Goal: Register for event/course

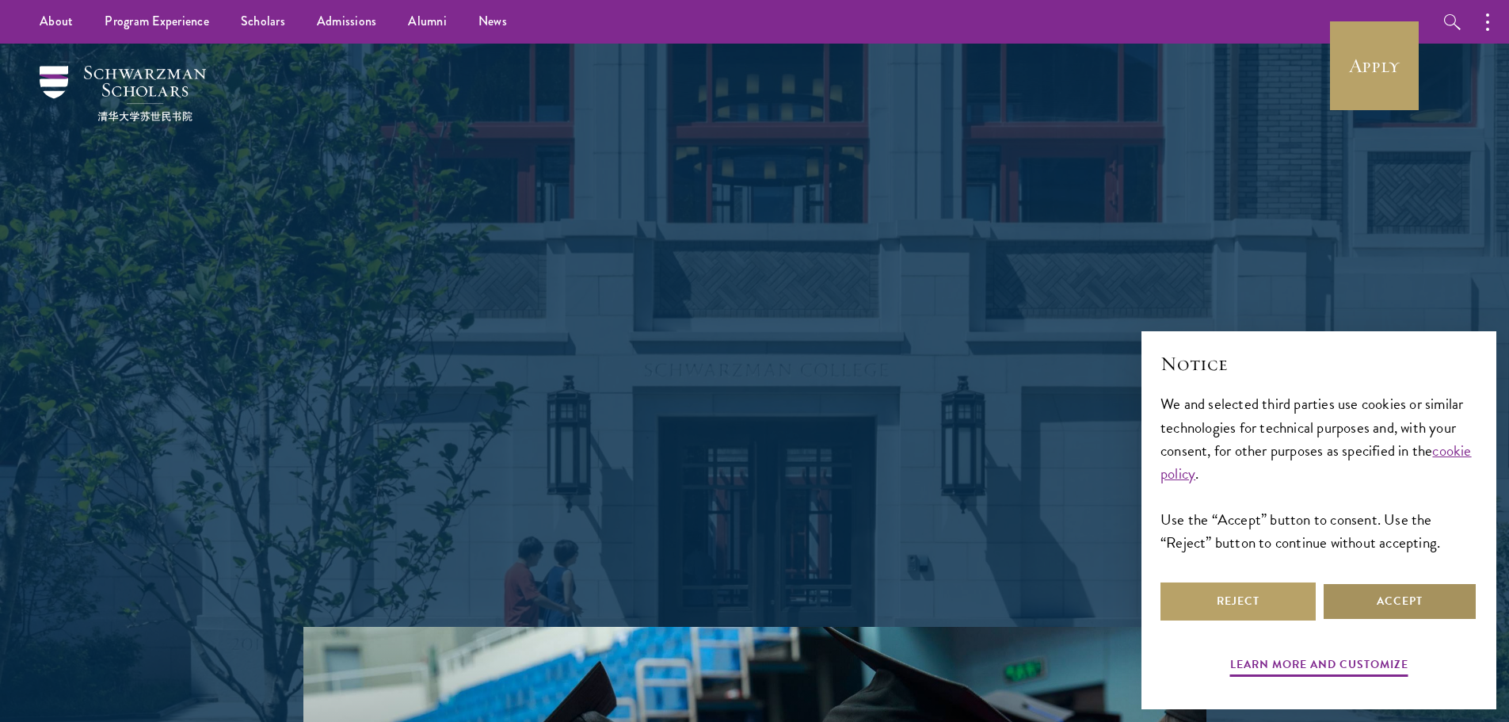
click at [1356, 588] on button "Accept" at bounding box center [1399, 601] width 155 height 38
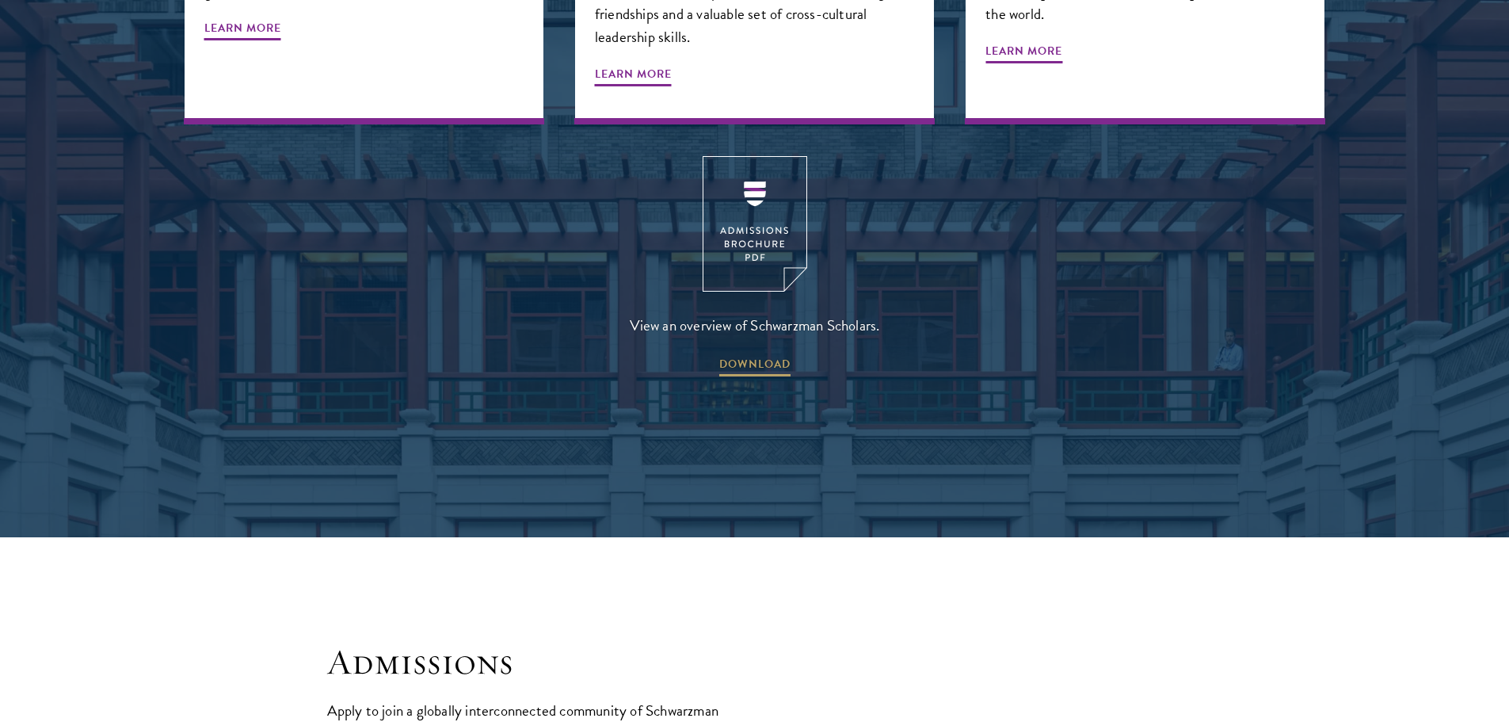
scroll to position [2219, 0]
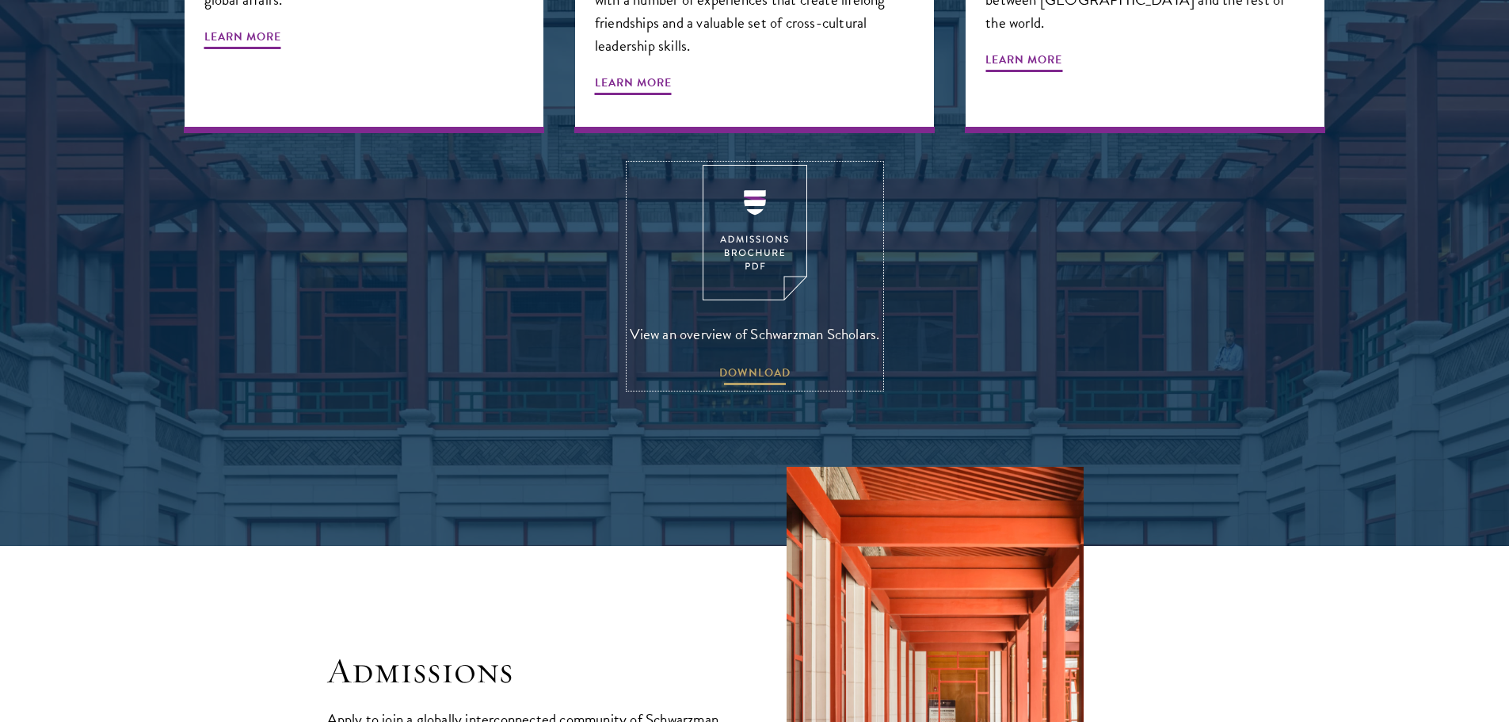
click at [739, 363] on span "DOWNLOAD" at bounding box center [754, 375] width 71 height 25
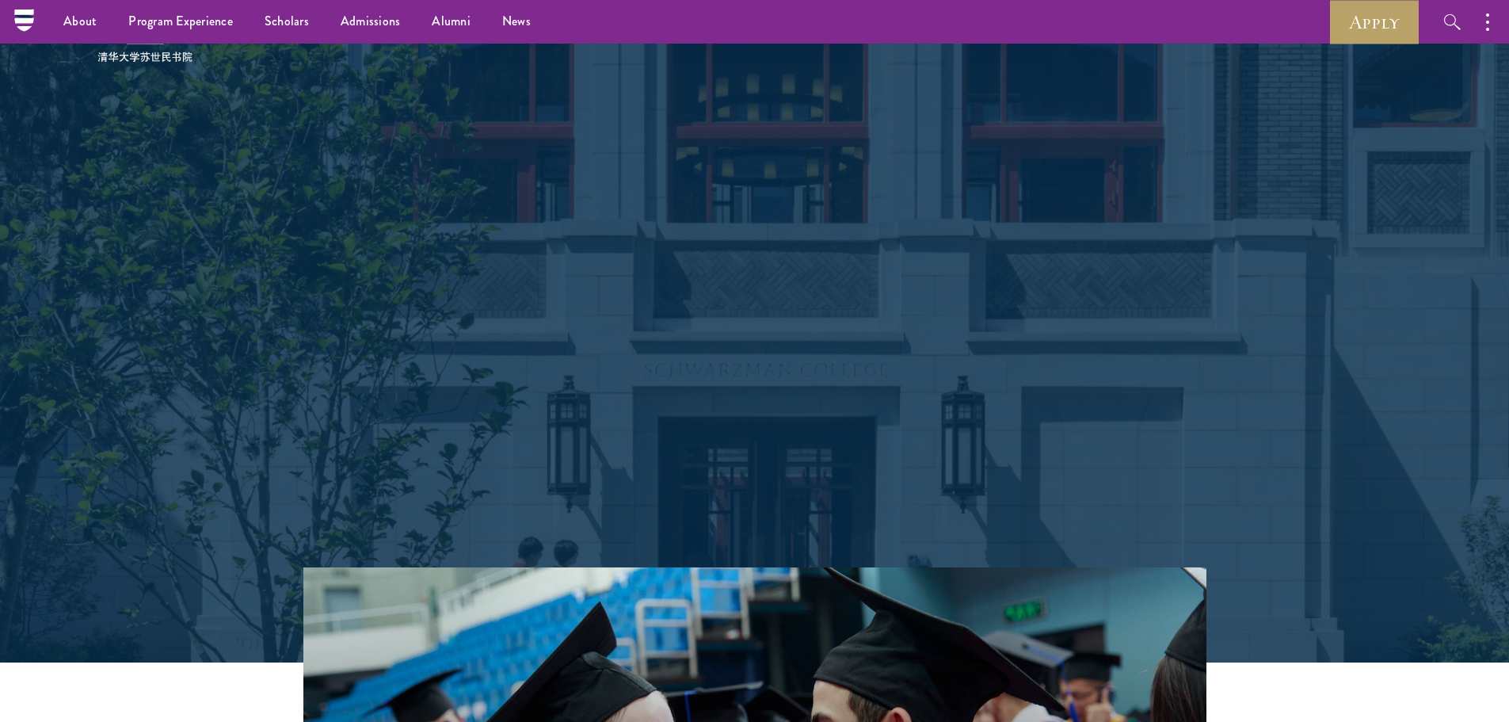
scroll to position [0, 0]
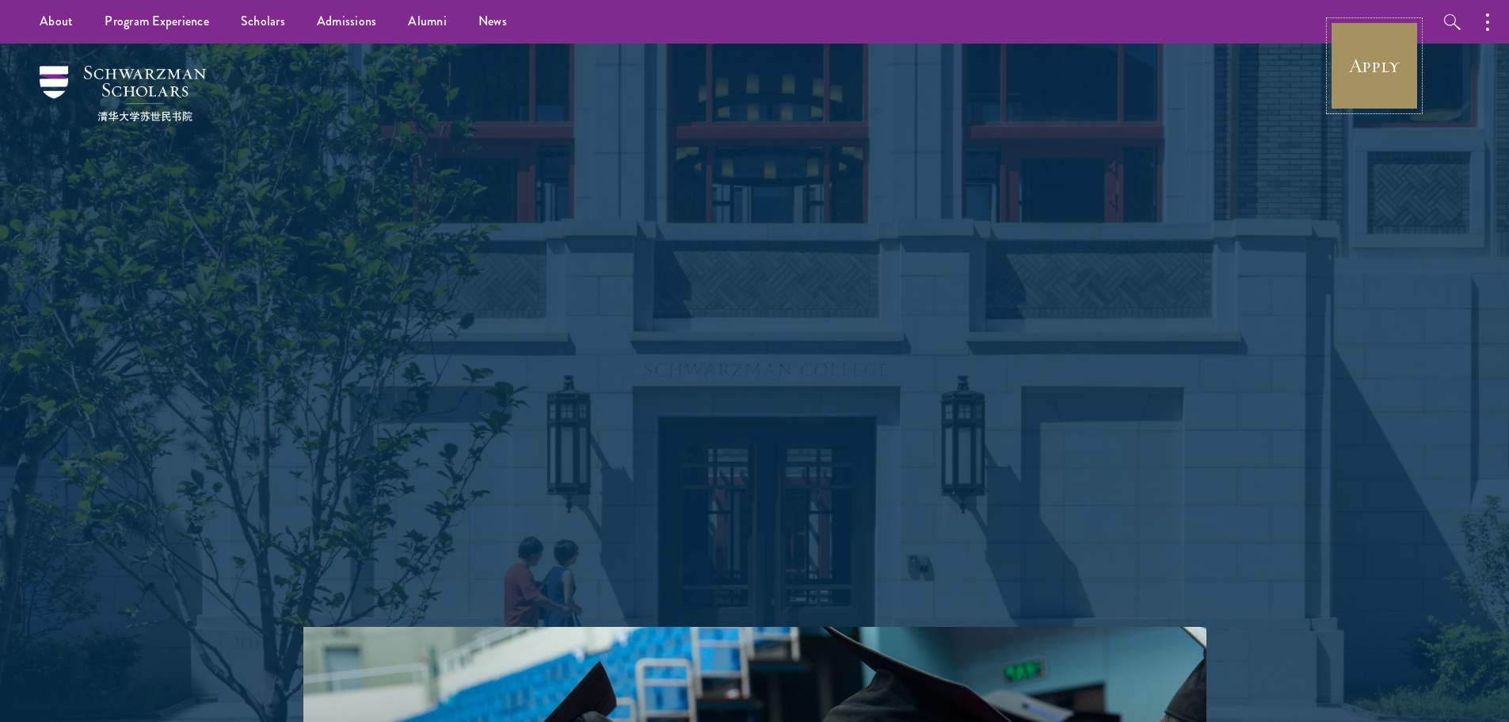
click at [1372, 81] on link "Apply" at bounding box center [1374, 65] width 89 height 89
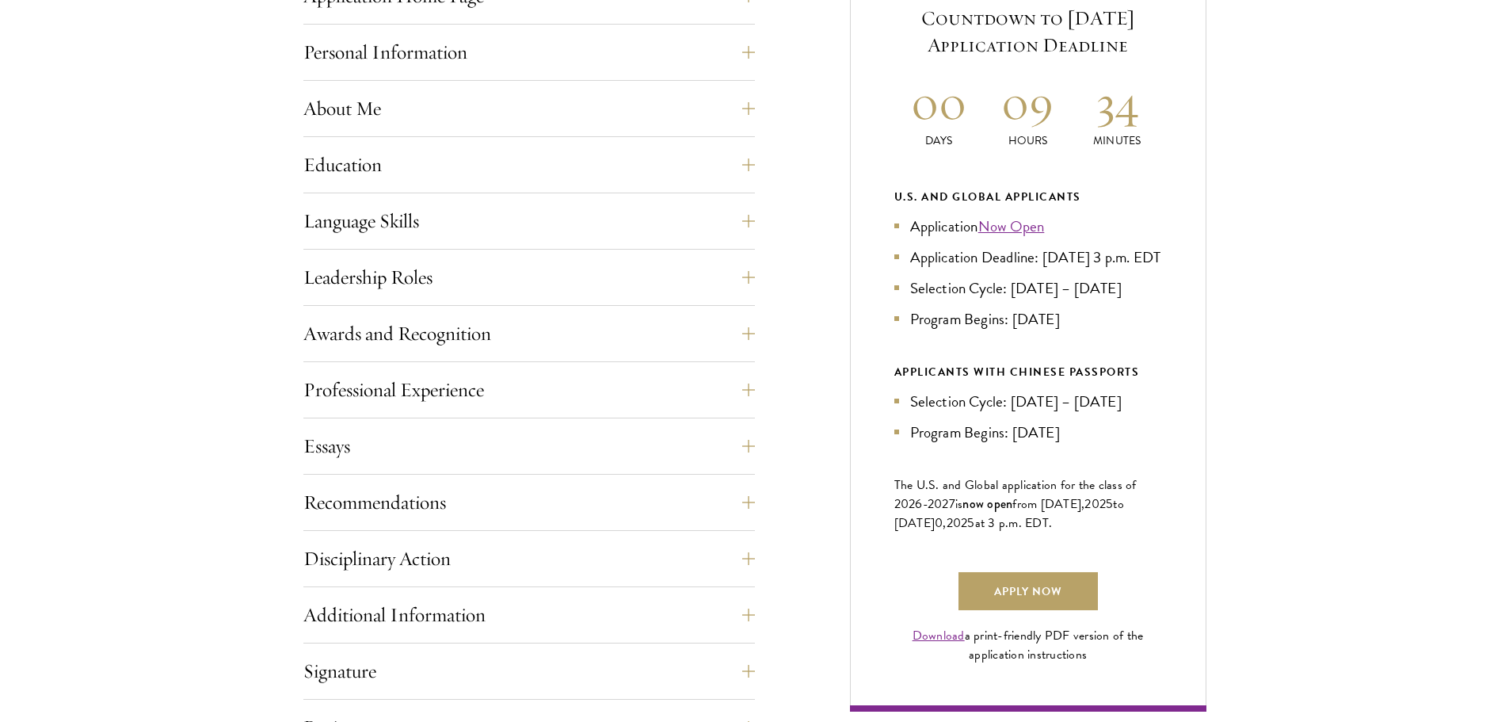
scroll to position [792, 0]
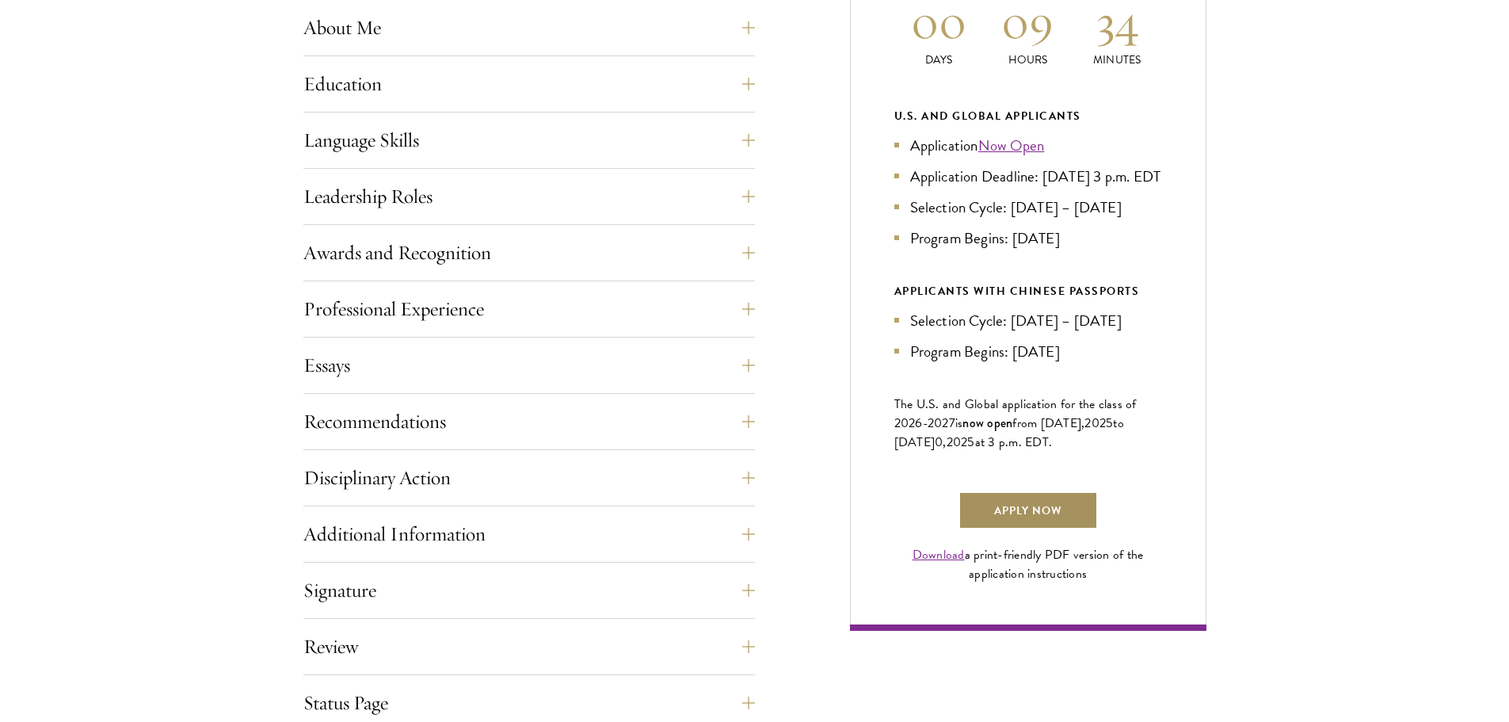
click at [1011, 528] on link "Apply Now" at bounding box center [1028, 510] width 139 height 38
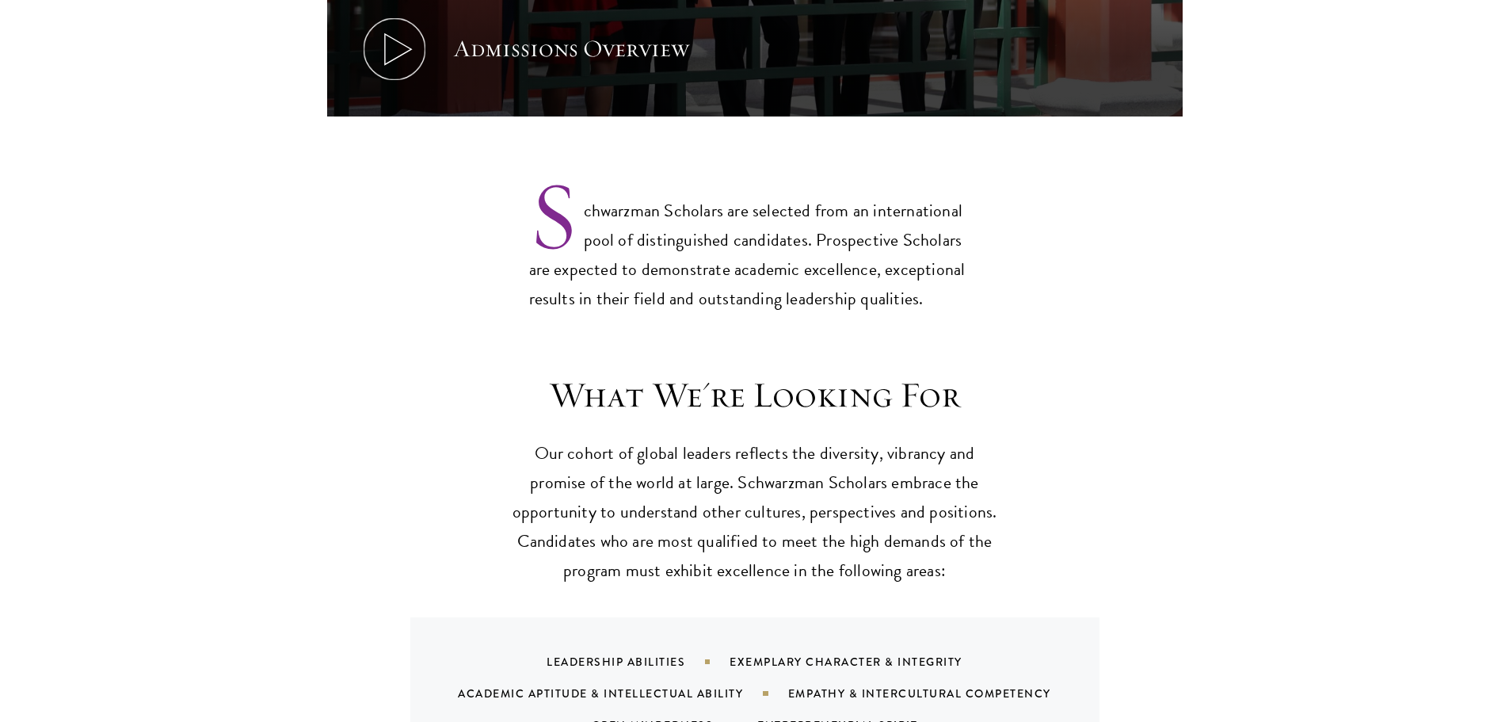
scroll to position [1347, 0]
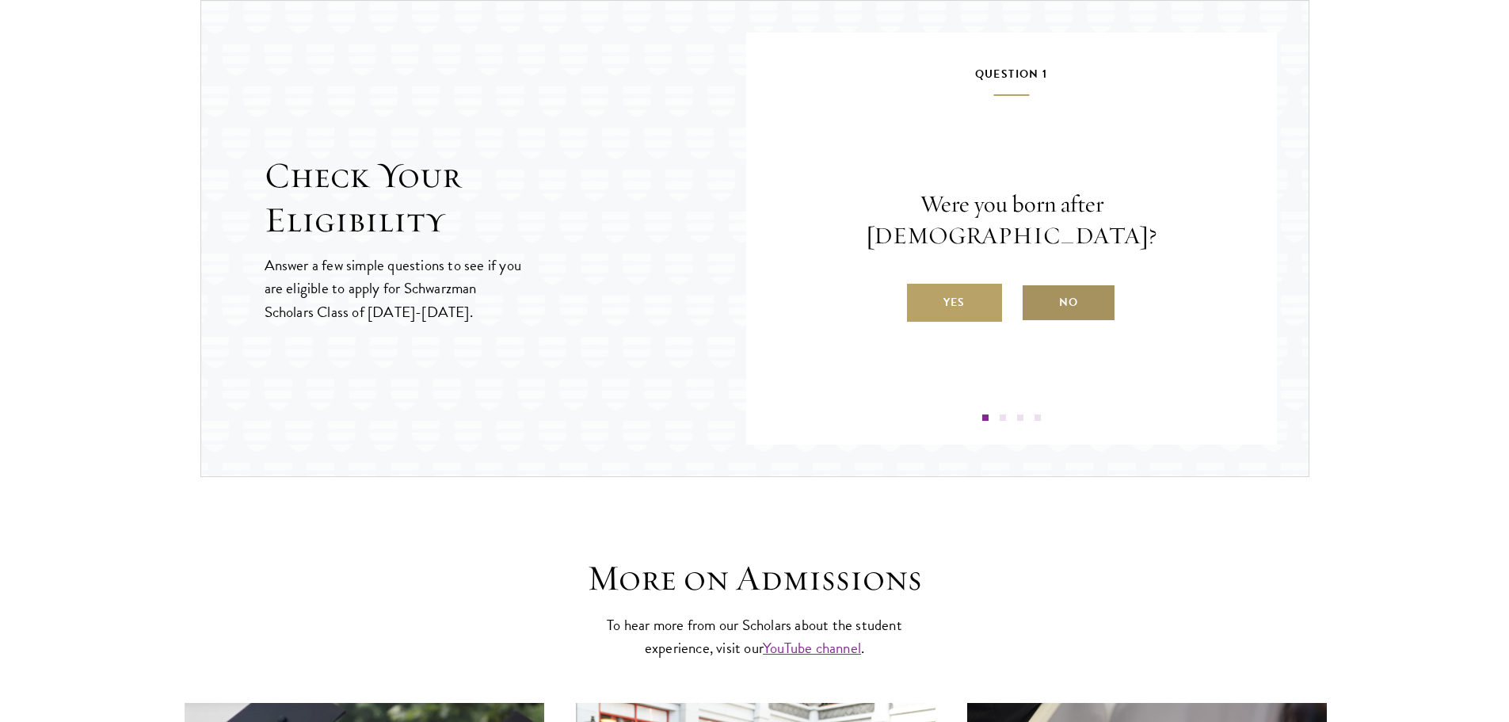
click at [1053, 296] on label "No" at bounding box center [1068, 303] width 95 height 38
click at [1036, 296] on input "No" at bounding box center [1028, 292] width 14 height 14
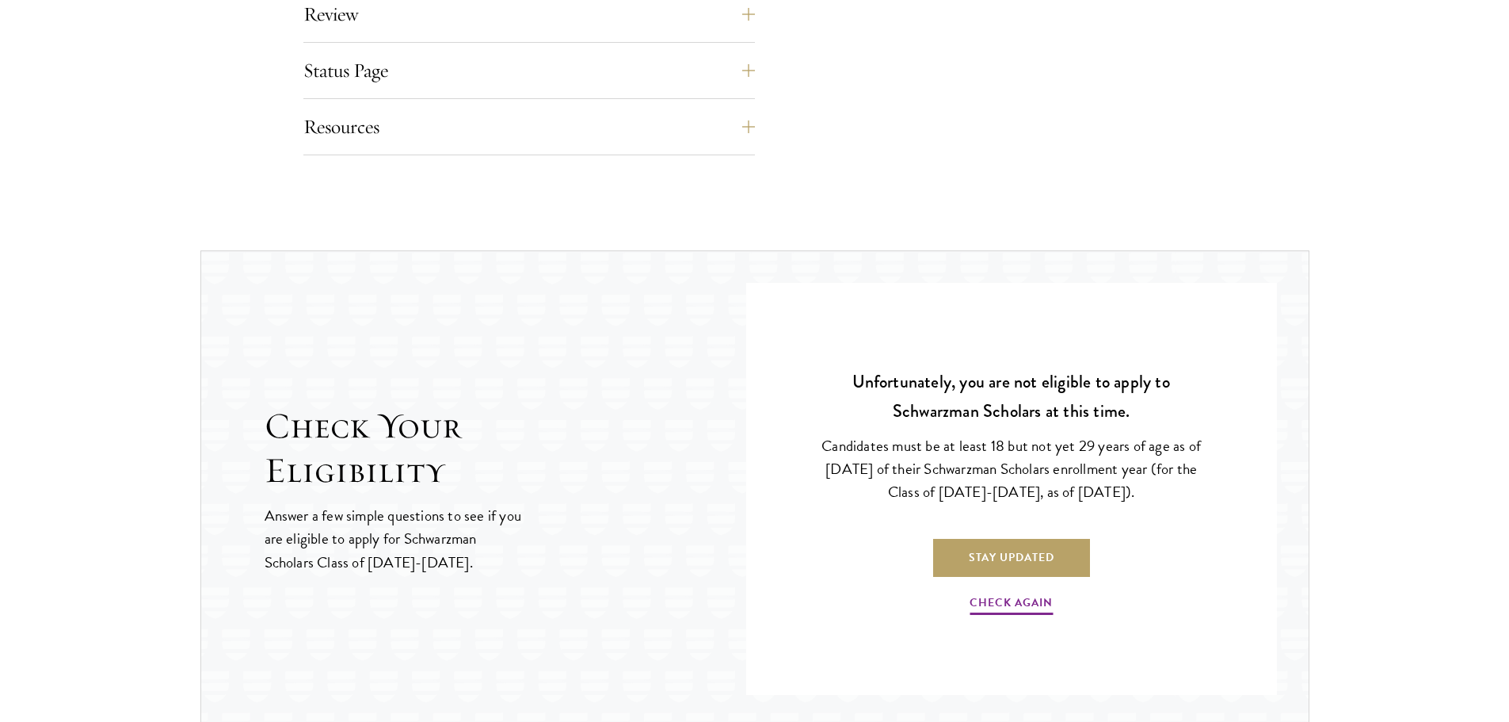
scroll to position [1675, 0]
